Goal: Check status: Check status

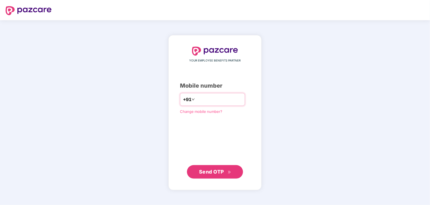
type input "**********"
click at [224, 165] on button "Send OTP" at bounding box center [215, 171] width 56 height 13
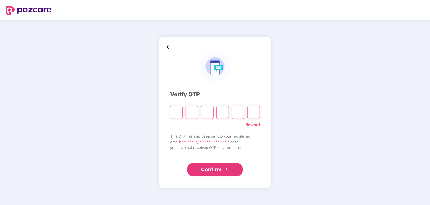
type input "*"
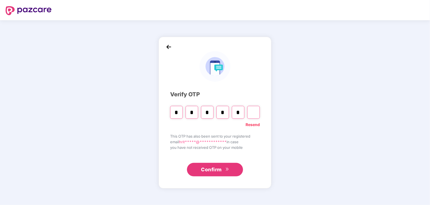
type input "*"
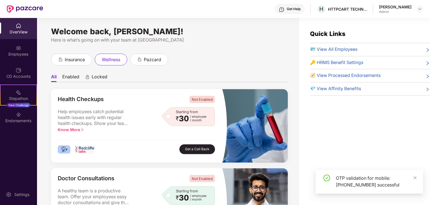
click at [337, 50] on span "🪪 View All Employees" at bounding box center [333, 49] width 47 height 7
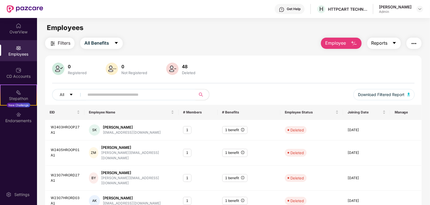
click at [375, 44] on span "Reports" at bounding box center [379, 43] width 16 height 7
click at [337, 71] on div "0 Registered 0 Not Registered 48 Deleted" at bounding box center [233, 69] width 362 height 13
click at [12, 47] on div "Employees" at bounding box center [18, 50] width 37 height 21
click at [20, 19] on div "OverView" at bounding box center [18, 28] width 37 height 21
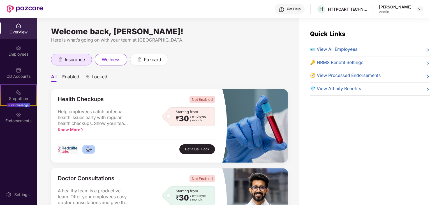
click at [79, 64] on div "insurance" at bounding box center [71, 60] width 41 height 12
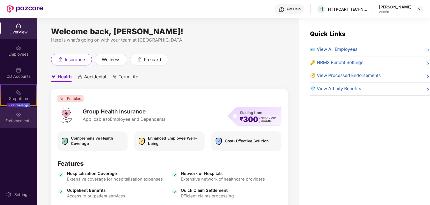
click at [13, 109] on div "Endorsements" at bounding box center [18, 117] width 37 height 21
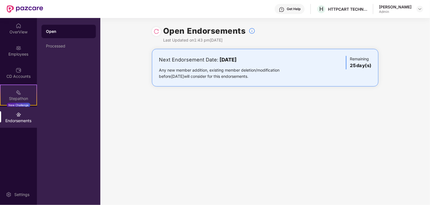
click at [20, 96] on div "Stepathon" at bounding box center [19, 99] width 36 height 6
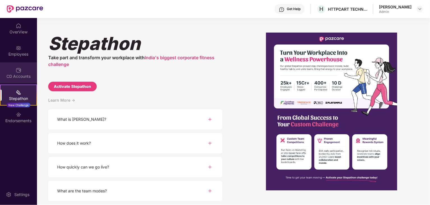
click at [19, 74] on div "CD Accounts" at bounding box center [18, 76] width 37 height 6
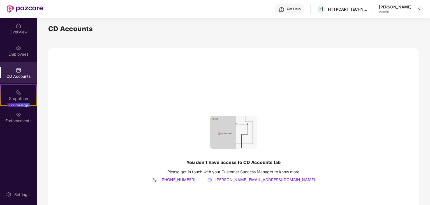
click at [19, 64] on div "CD Accounts" at bounding box center [18, 72] width 37 height 21
click at [21, 52] on div "Employees" at bounding box center [18, 54] width 37 height 6
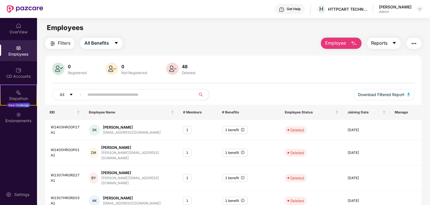
click at [391, 40] on button "Reports" at bounding box center [384, 43] width 34 height 11
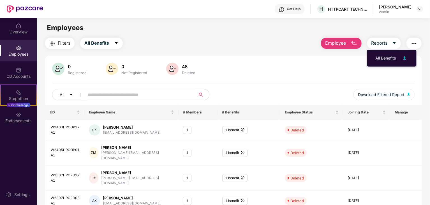
click at [308, 69] on div "0 Registered 0 Not Registered 48 Deleted" at bounding box center [233, 69] width 362 height 13
